Goal: Task Accomplishment & Management: Use online tool/utility

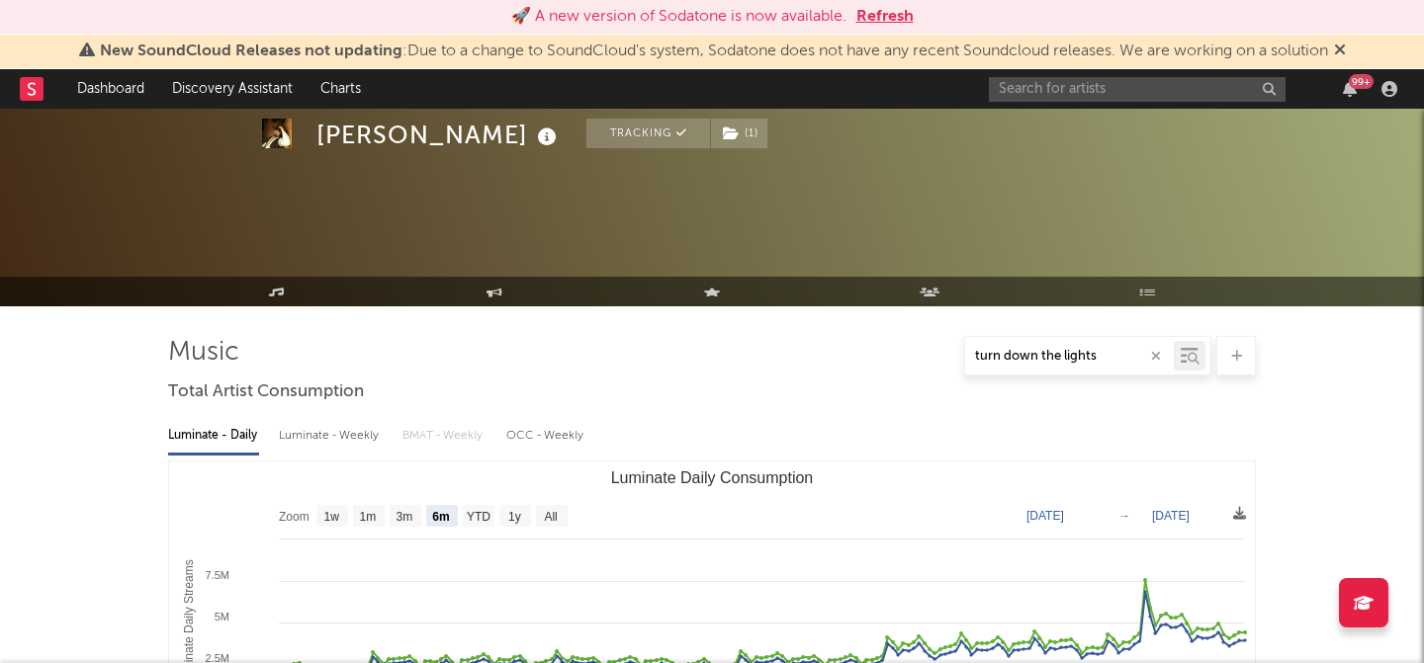
select select "6m"
select select "1w"
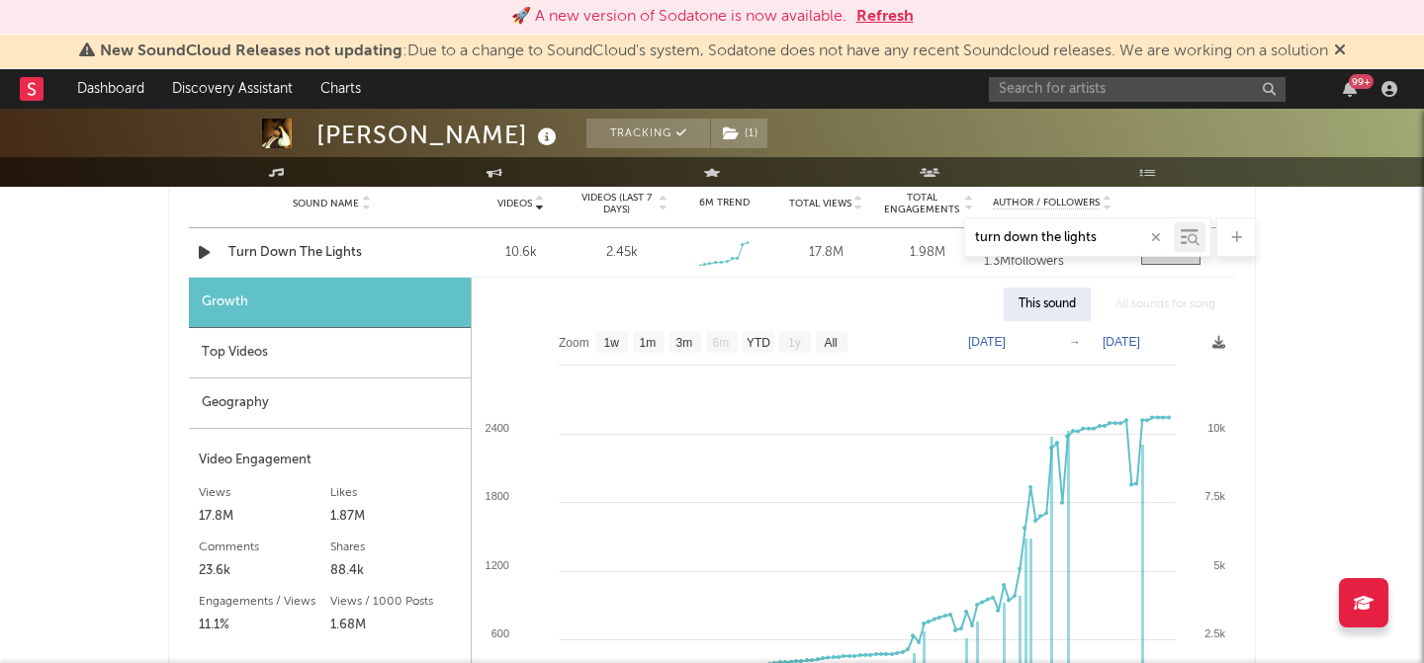
click at [873, 5] on button "Refresh" at bounding box center [884, 17] width 57 height 24
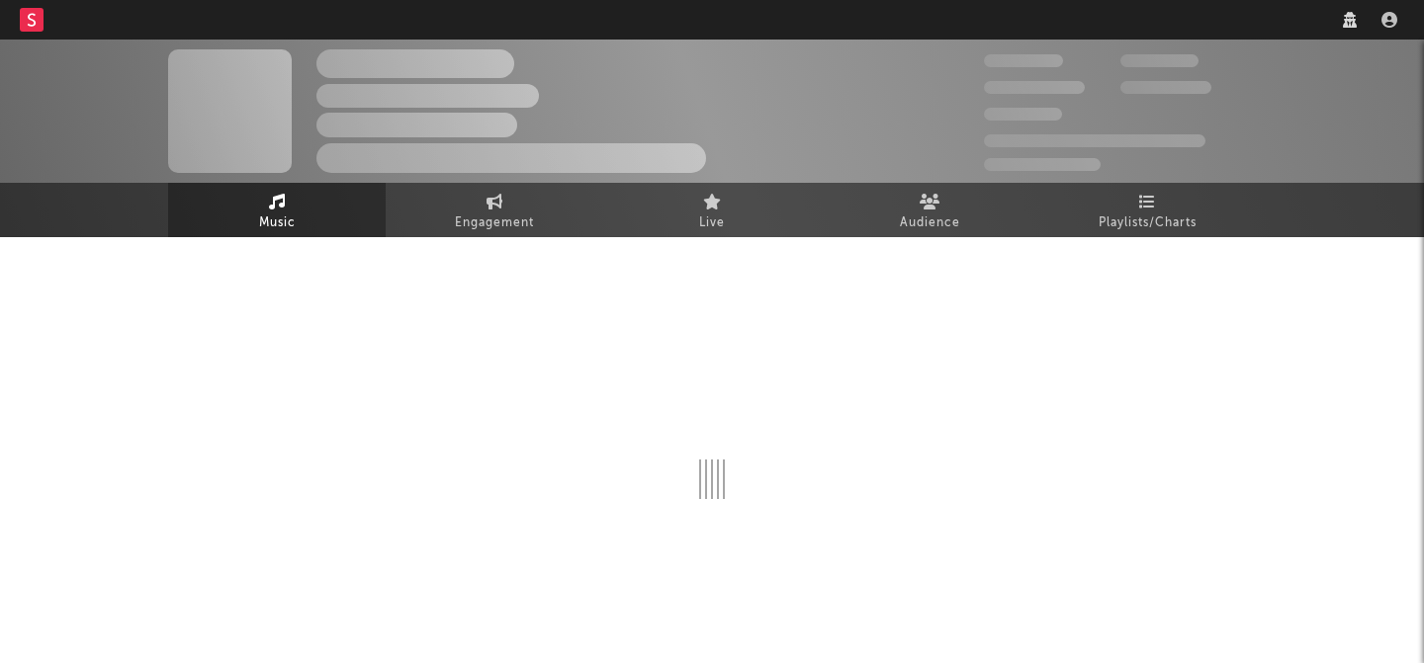
select select "recorded_music"
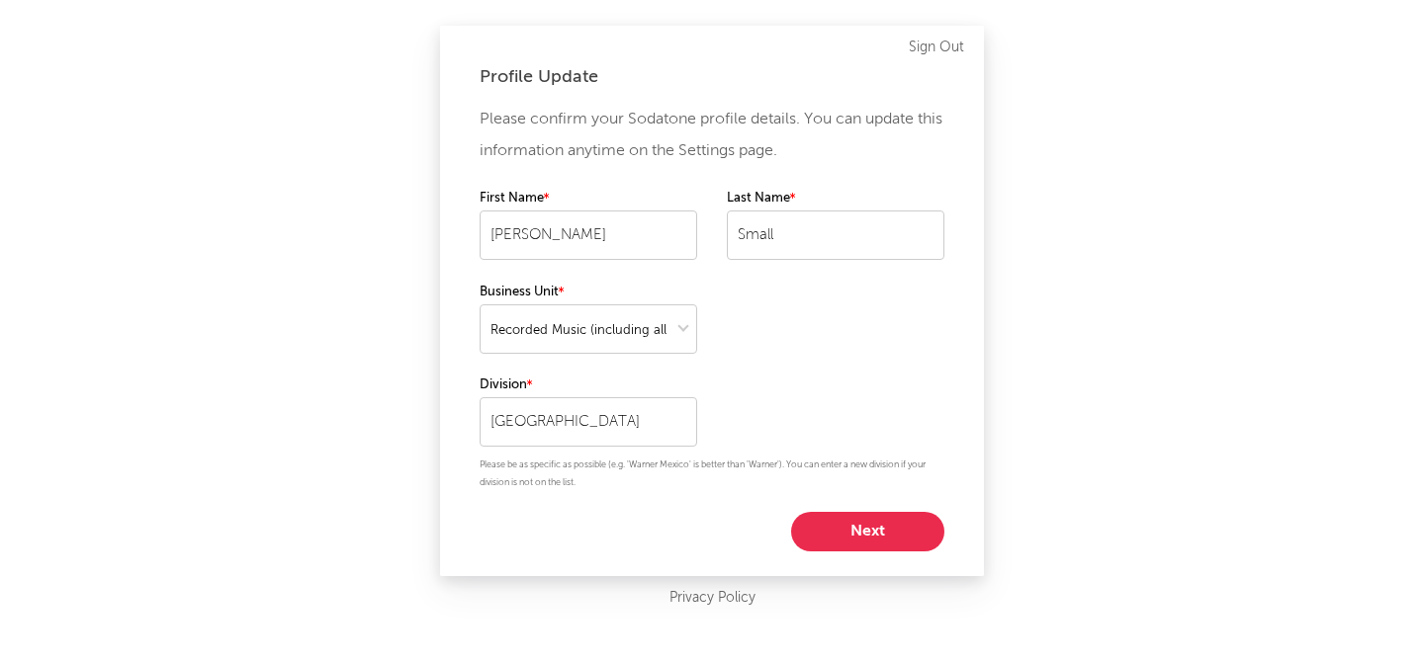
click at [832, 529] on button "Next" at bounding box center [867, 532] width 153 height 40
select select "marketing"
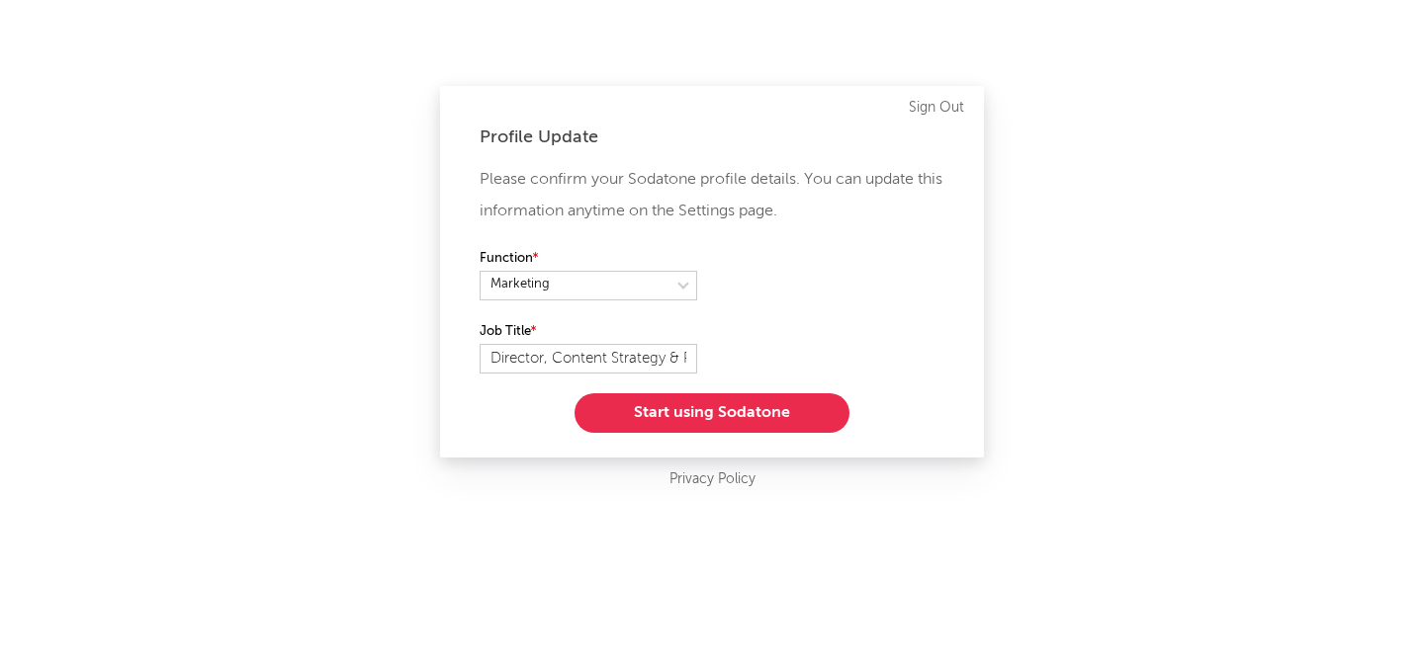
click at [717, 418] on button "Start using Sodatone" at bounding box center [711, 413] width 275 height 40
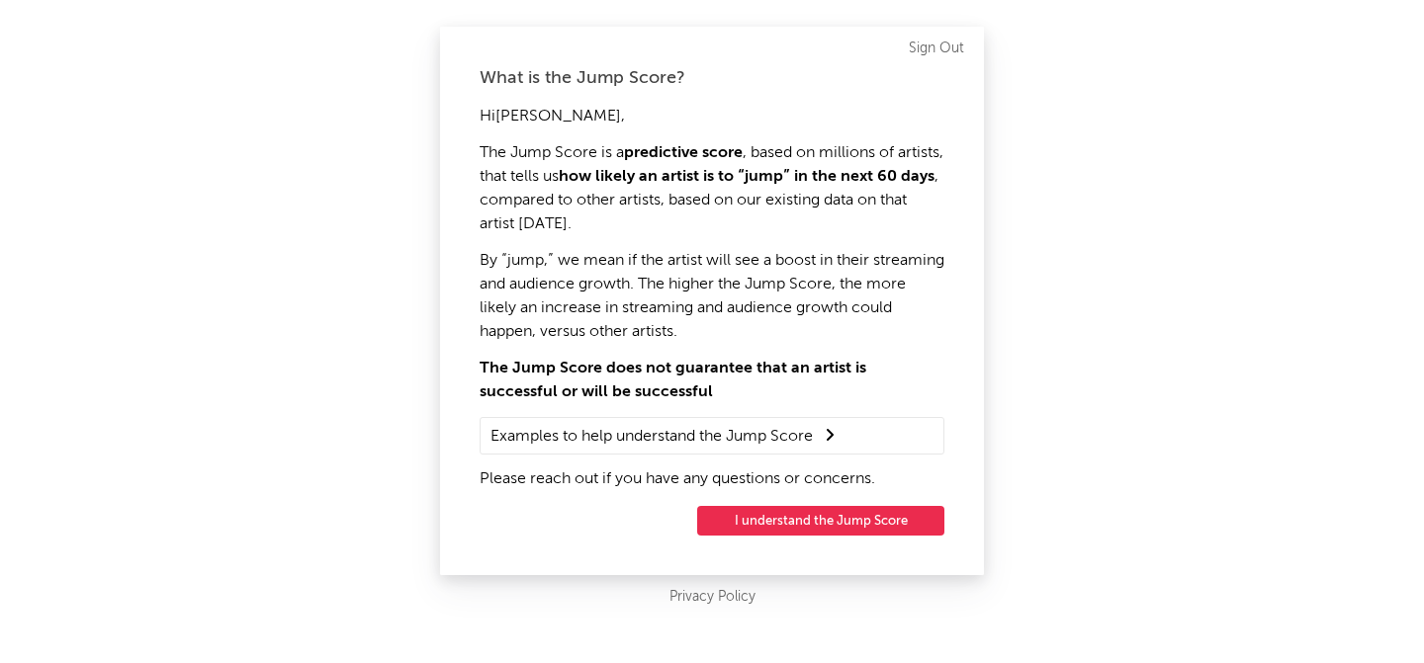
click at [783, 514] on button "I understand the Jump Score" at bounding box center [820, 521] width 247 height 30
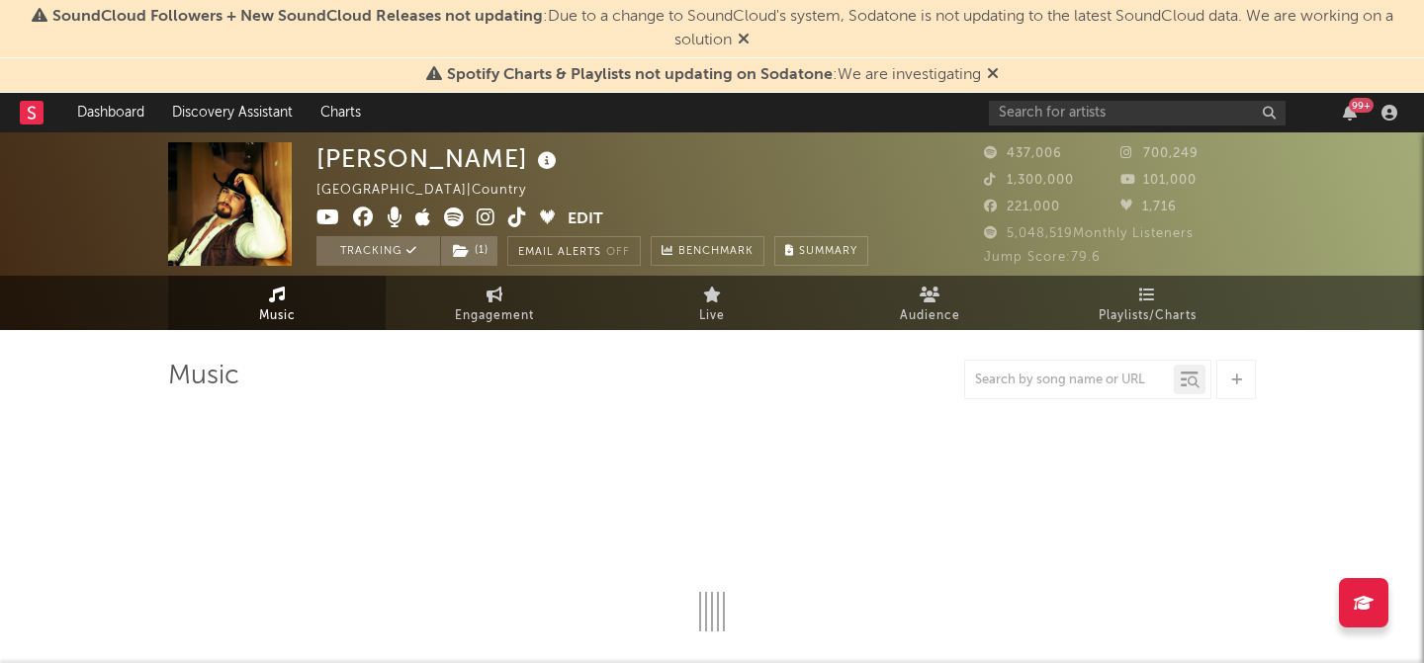
select select "6m"
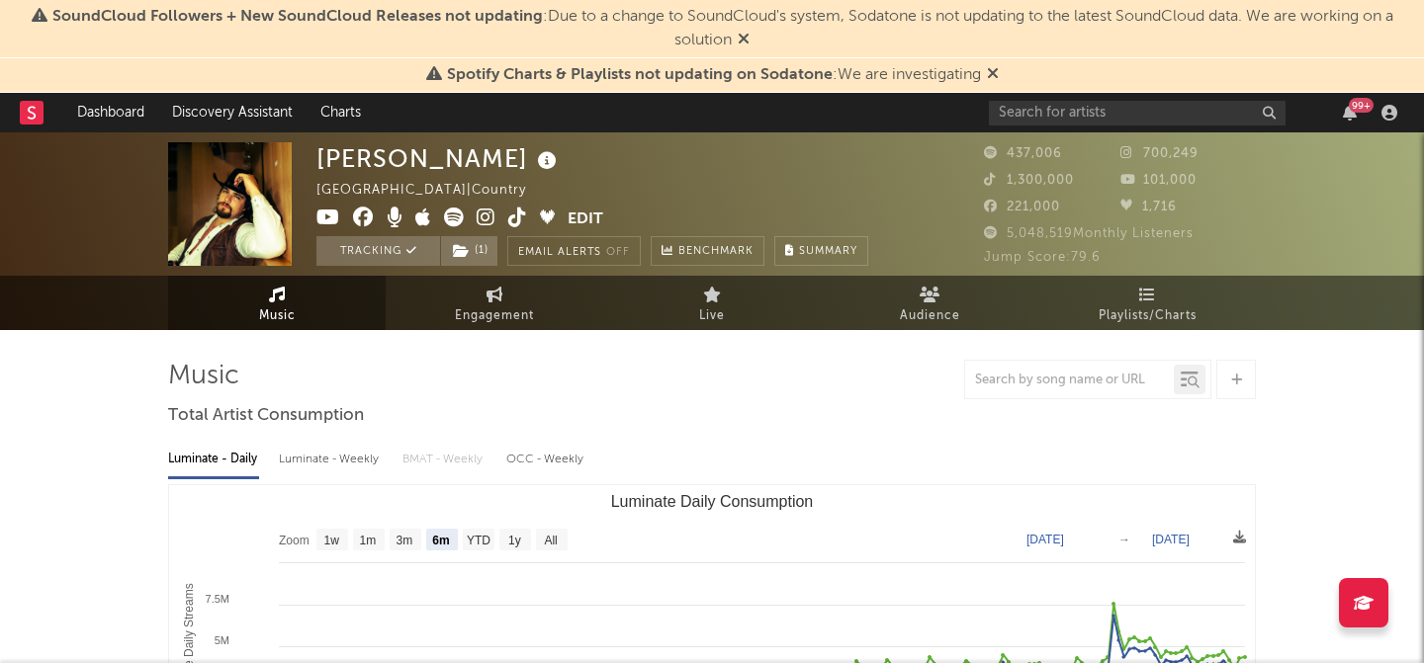
click at [744, 35] on icon at bounding box center [743, 39] width 12 height 16
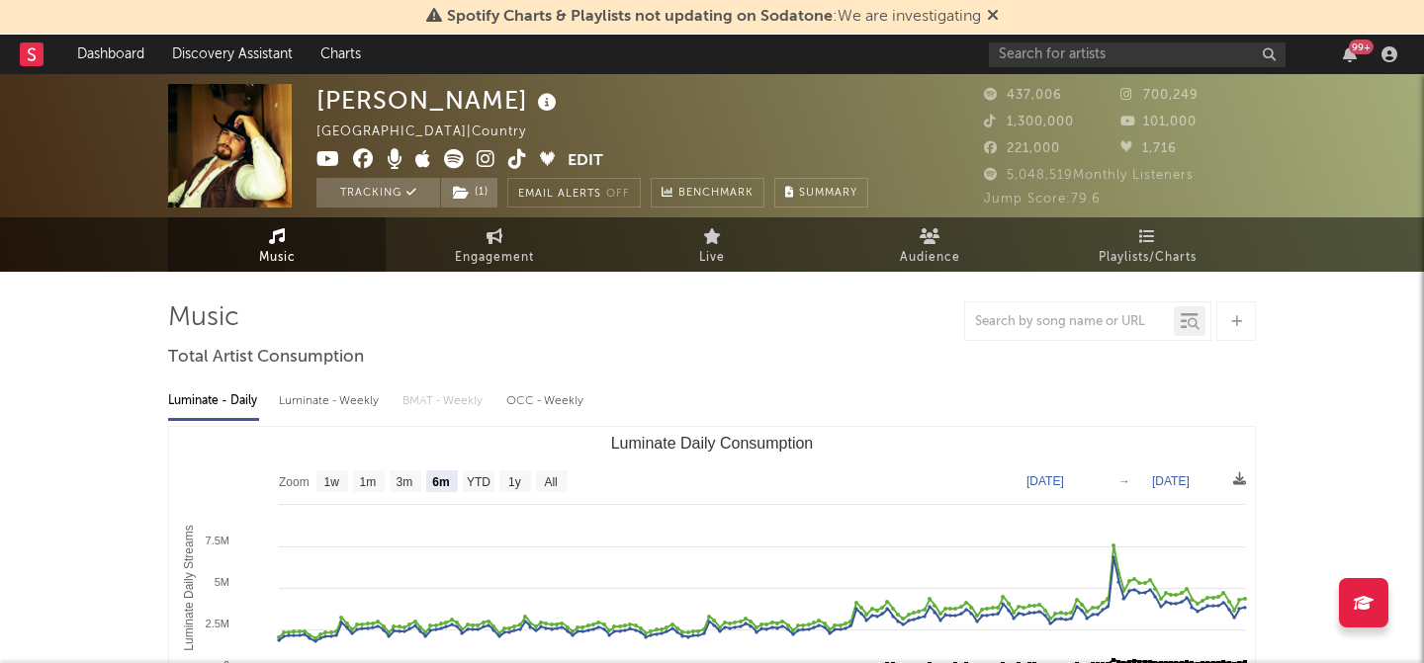
click at [989, 13] on icon at bounding box center [993, 15] width 12 height 16
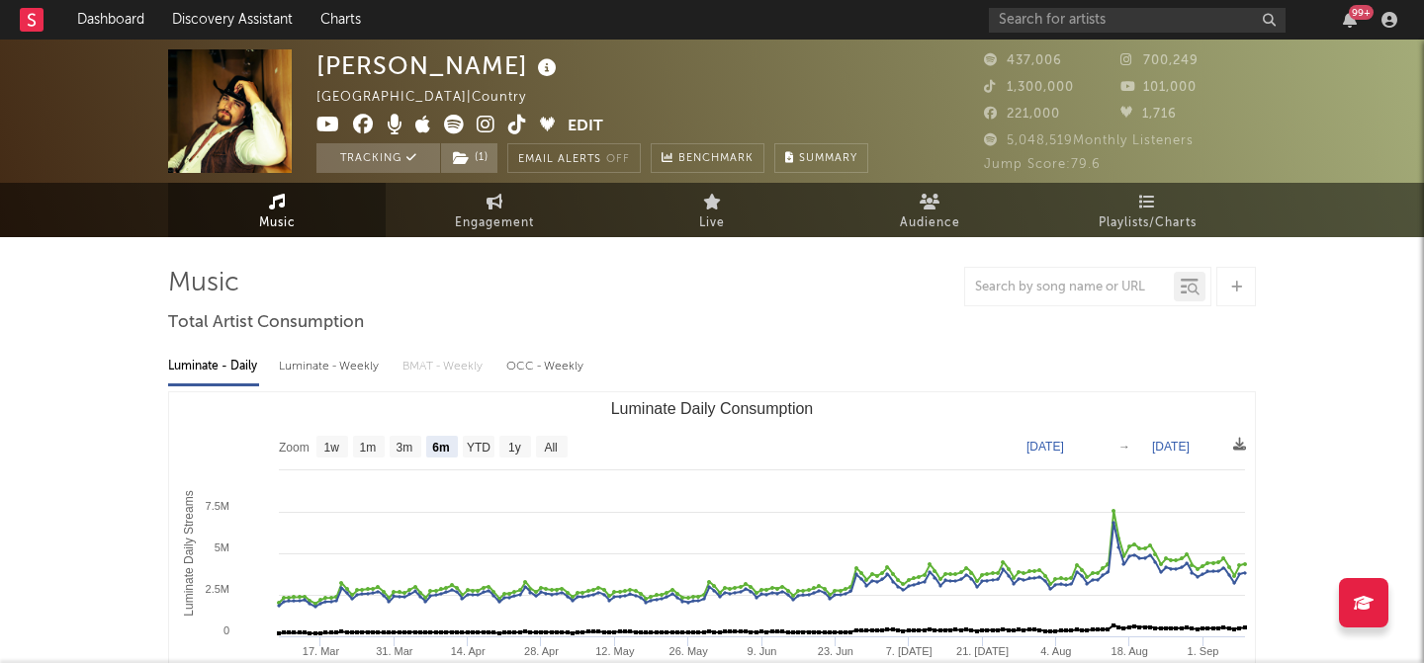
click at [556, 58] on div "[PERSON_NAME] [GEOGRAPHIC_DATA] | Country Edit Tracking ( 1 ) Email Alerts Off …" at bounding box center [592, 111] width 552 height 124
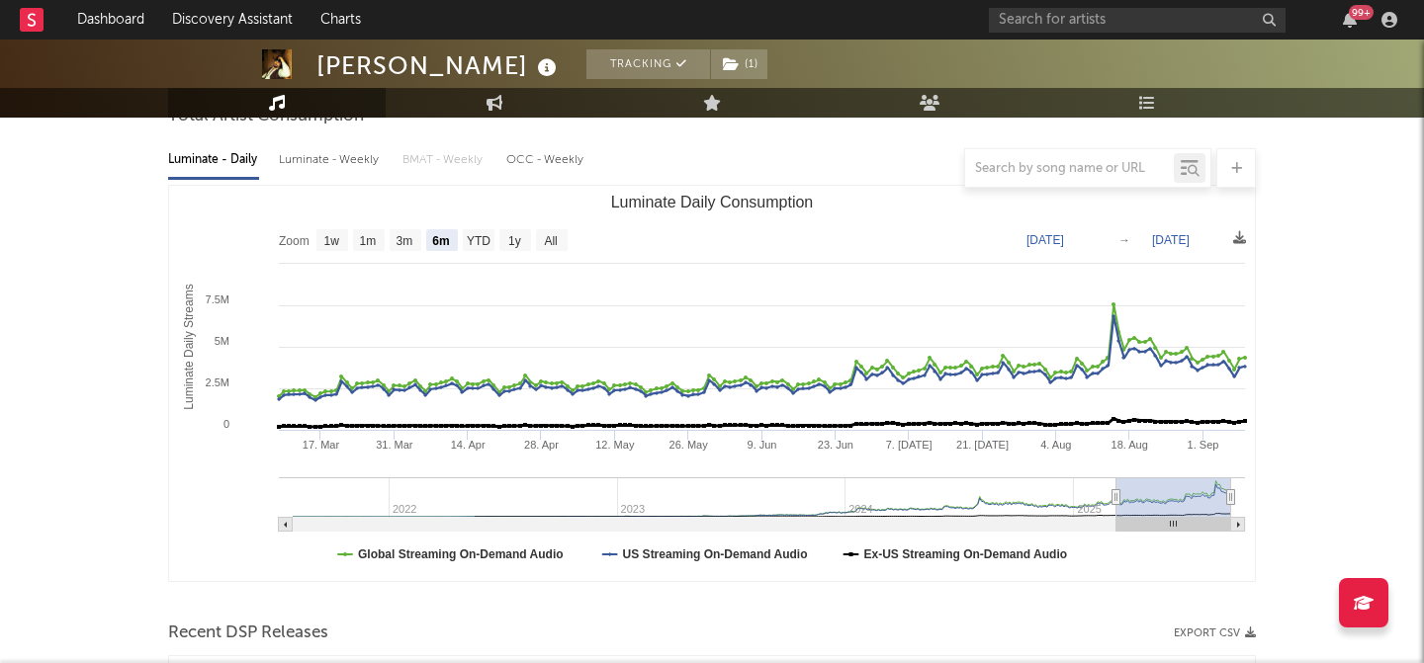
scroll to position [374, 0]
